Goal: Transaction & Acquisition: Purchase product/service

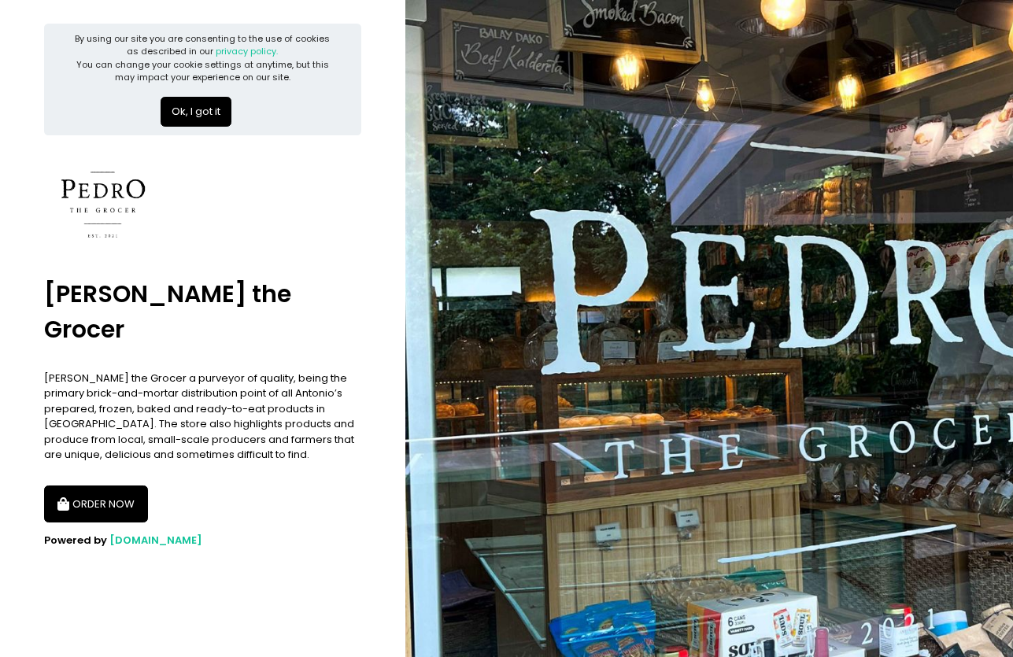
click at [94, 487] on button "ORDER NOW" at bounding box center [96, 505] width 104 height 38
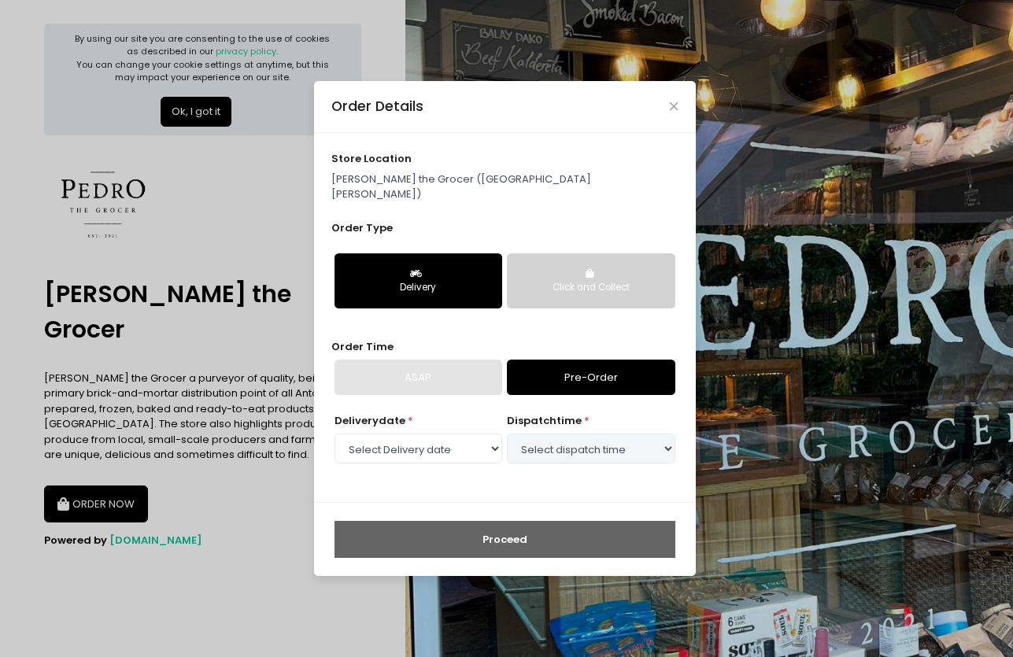
click at [491, 189] on p "[PERSON_NAME] the Grocer ([GEOGRAPHIC_DATA][PERSON_NAME])" at bounding box center [504, 187] width 346 height 31
click at [505, 220] on div "Order Type Delivery Click and Collect" at bounding box center [504, 271] width 346 height 102
click at [446, 372] on div "ASAP" at bounding box center [419, 378] width 168 height 36
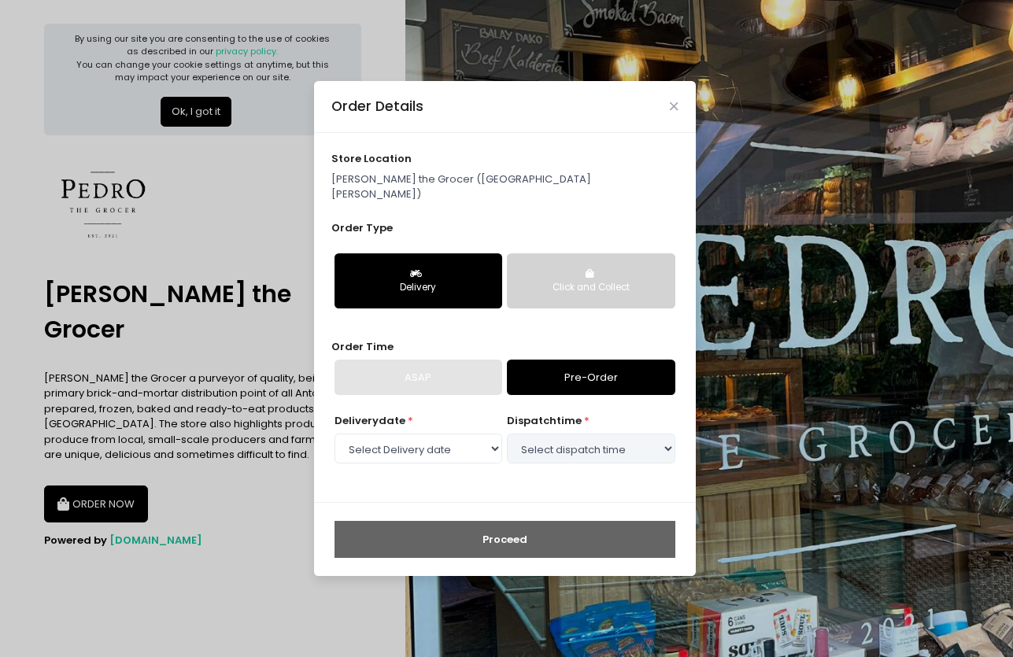
click at [495, 382] on div "ASAP" at bounding box center [419, 378] width 168 height 36
click at [495, 381] on div "ASAP" at bounding box center [419, 378] width 168 height 36
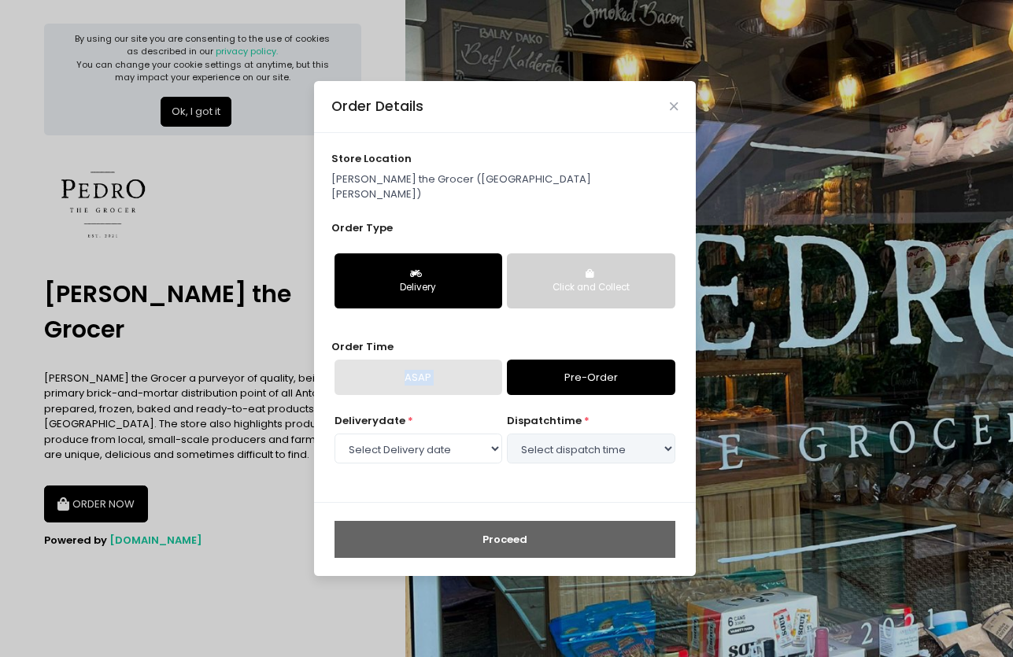
click at [443, 373] on div "ASAP" at bounding box center [419, 378] width 168 height 36
click at [638, 373] on link "Pre-Order" at bounding box center [591, 378] width 168 height 36
click at [413, 391] on div "store location [PERSON_NAME] the Grocer ([GEOGRAPHIC_DATA][PERSON_NAME]) Order …" at bounding box center [505, 317] width 382 height 369
click at [423, 441] on select "Select Delivery date [DATE] [DATE] [DATE] [DATE] [DATE] [DATE] [DATE]" at bounding box center [419, 449] width 168 height 30
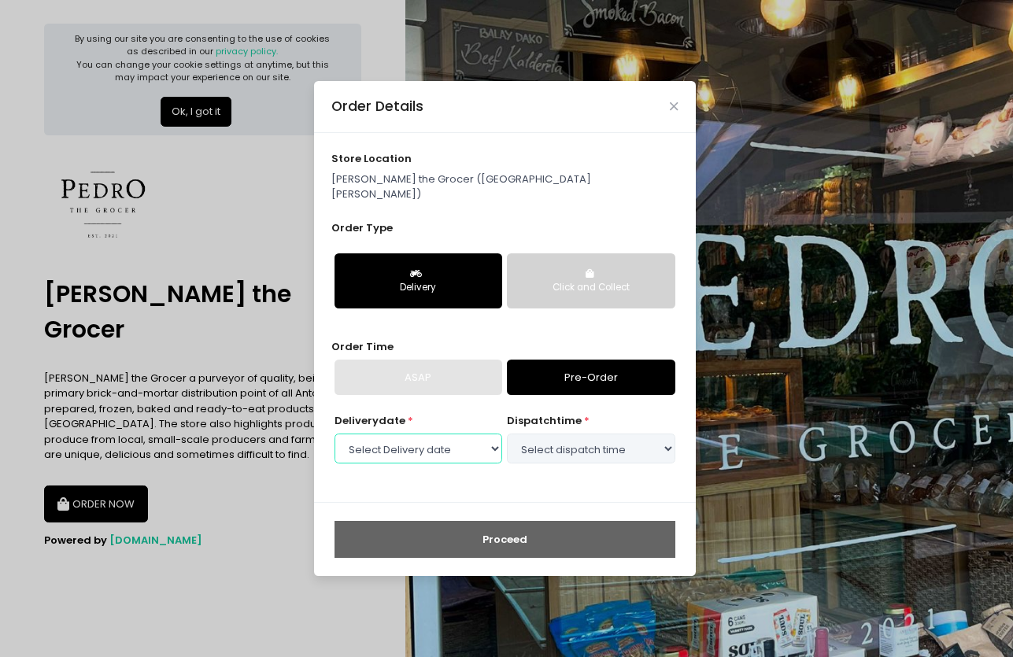
select select "[DATE]"
select select "09:00"
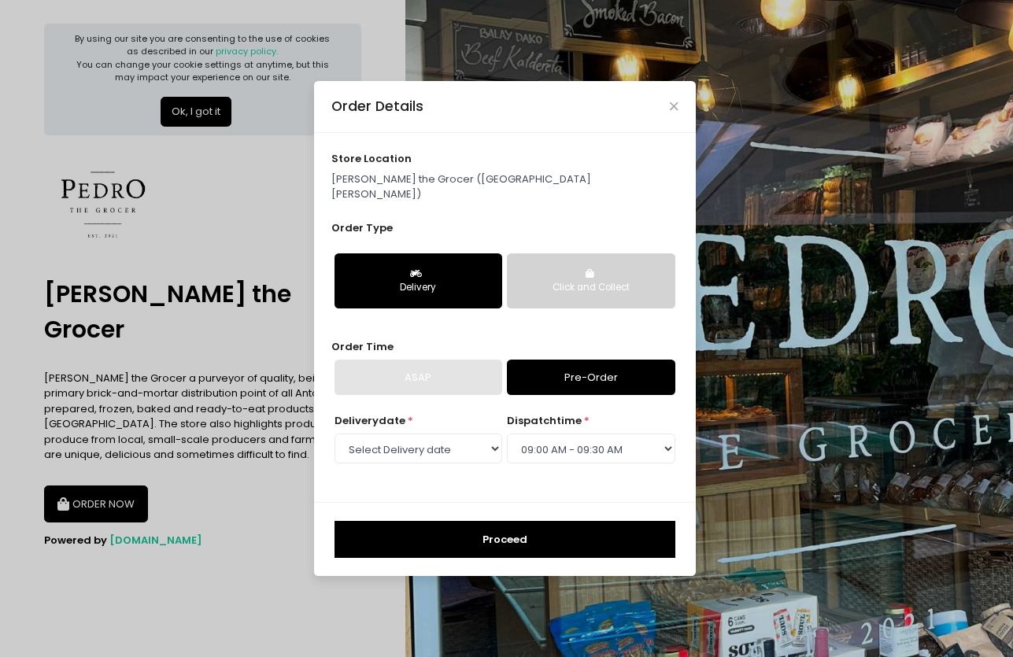
click at [529, 527] on button "Proceed" at bounding box center [505, 540] width 341 height 38
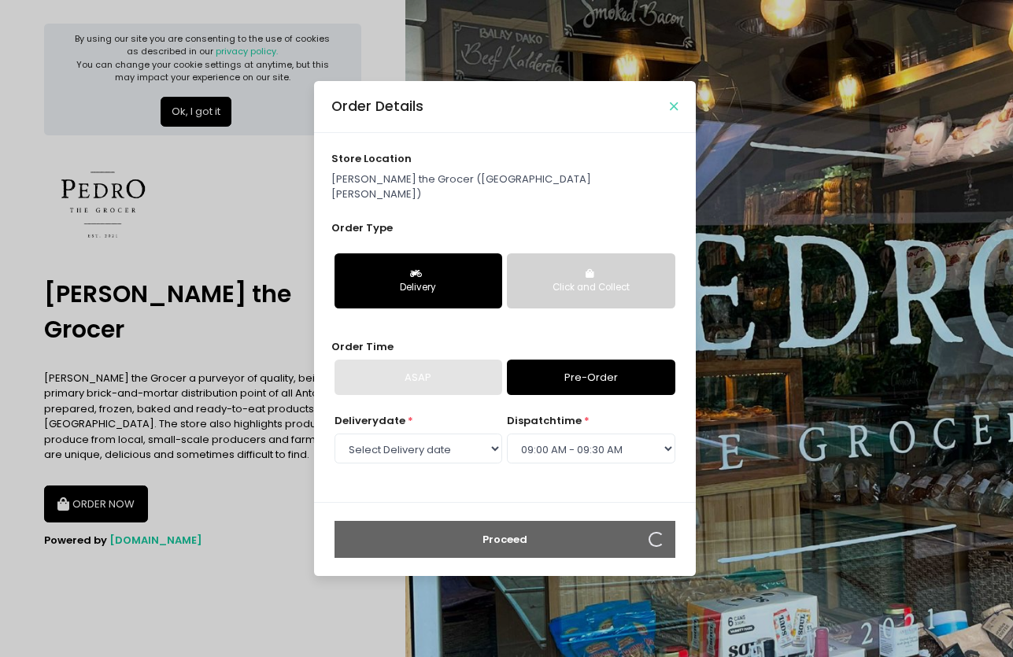
click at [676, 113] on icon "Close" at bounding box center [674, 107] width 8 height 12
